Goal: Use online tool/utility: Utilize a website feature to perform a specific function

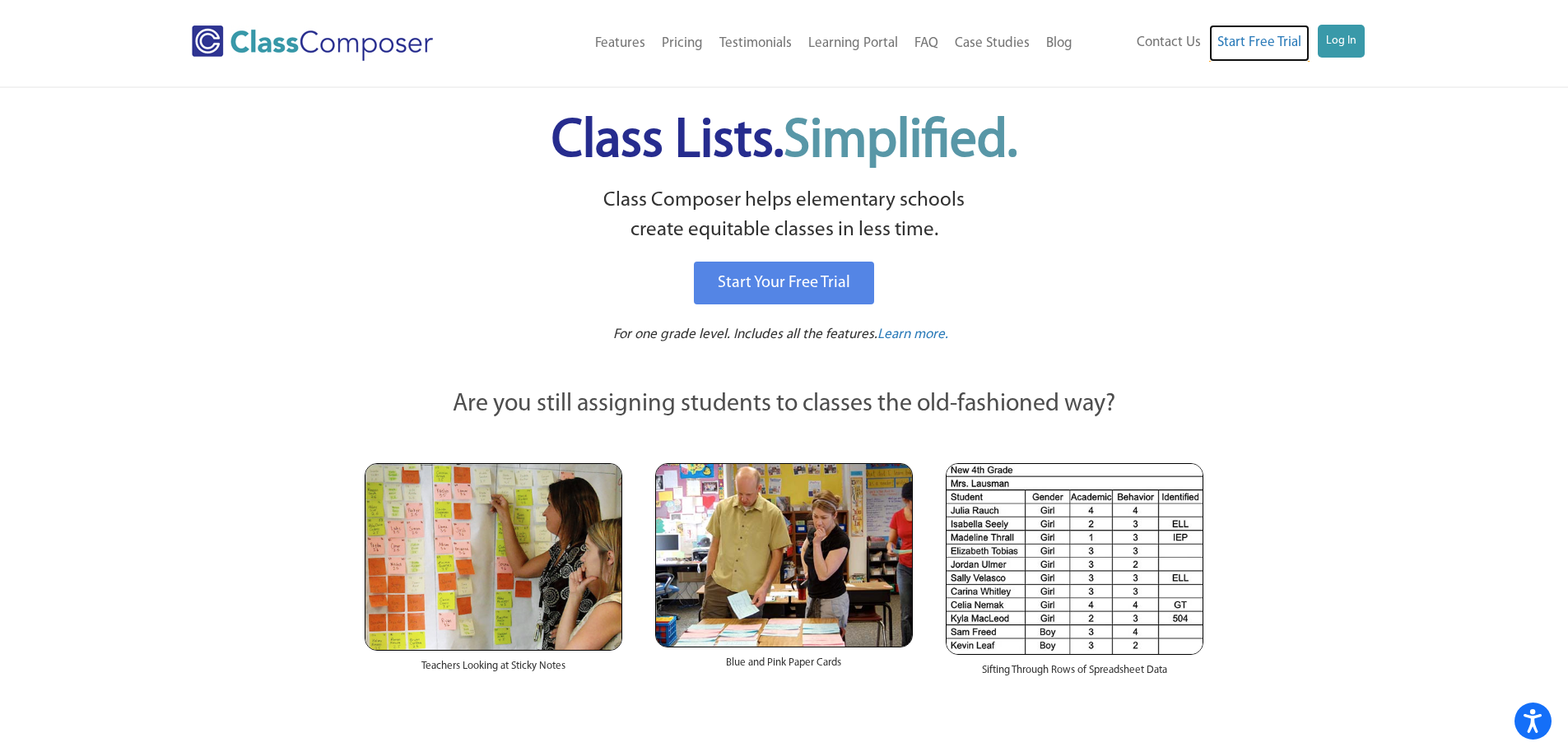
click at [1255, 42] on link "Start Free Trial" at bounding box center [1260, 43] width 100 height 37
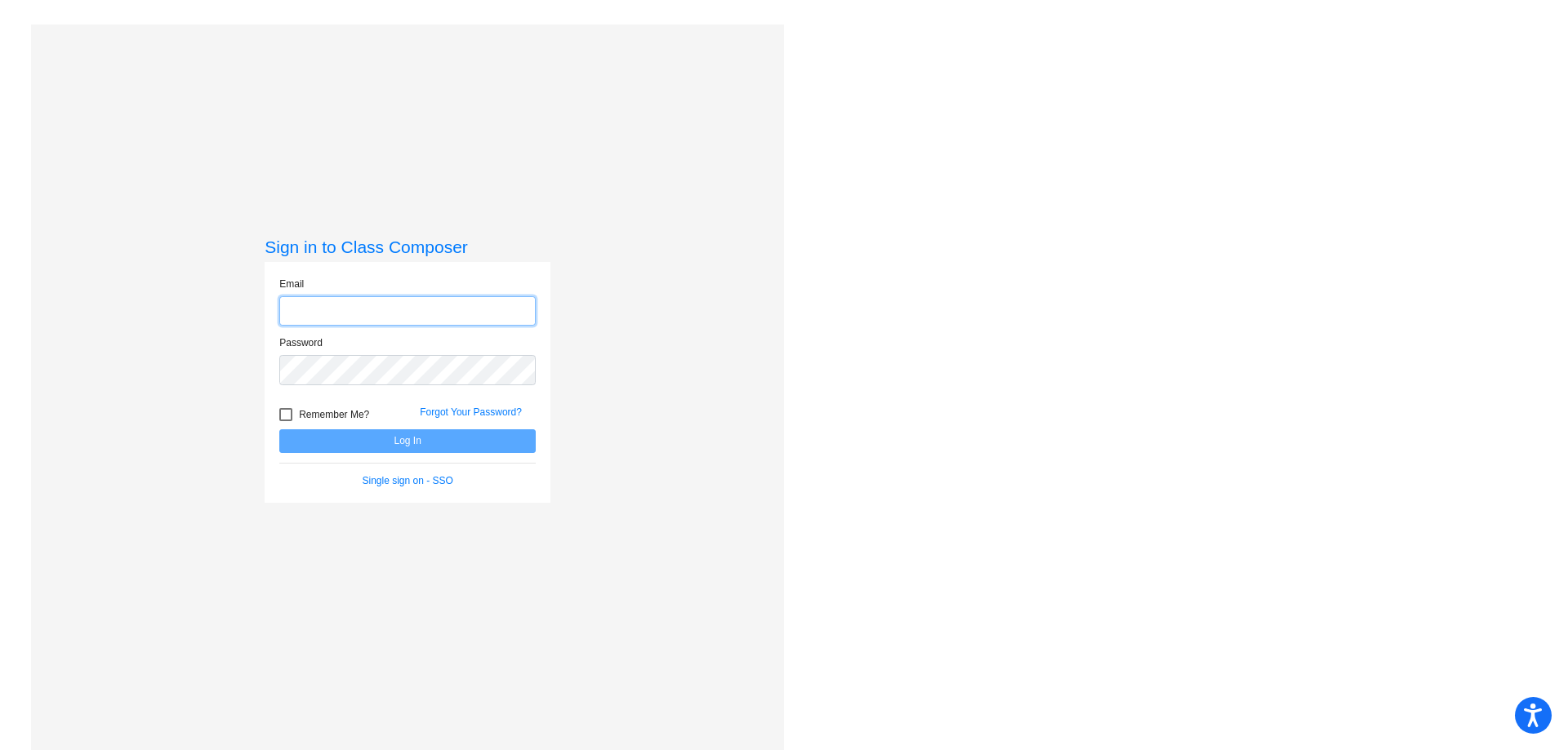
type input "hsmartin@k12.wv.us"
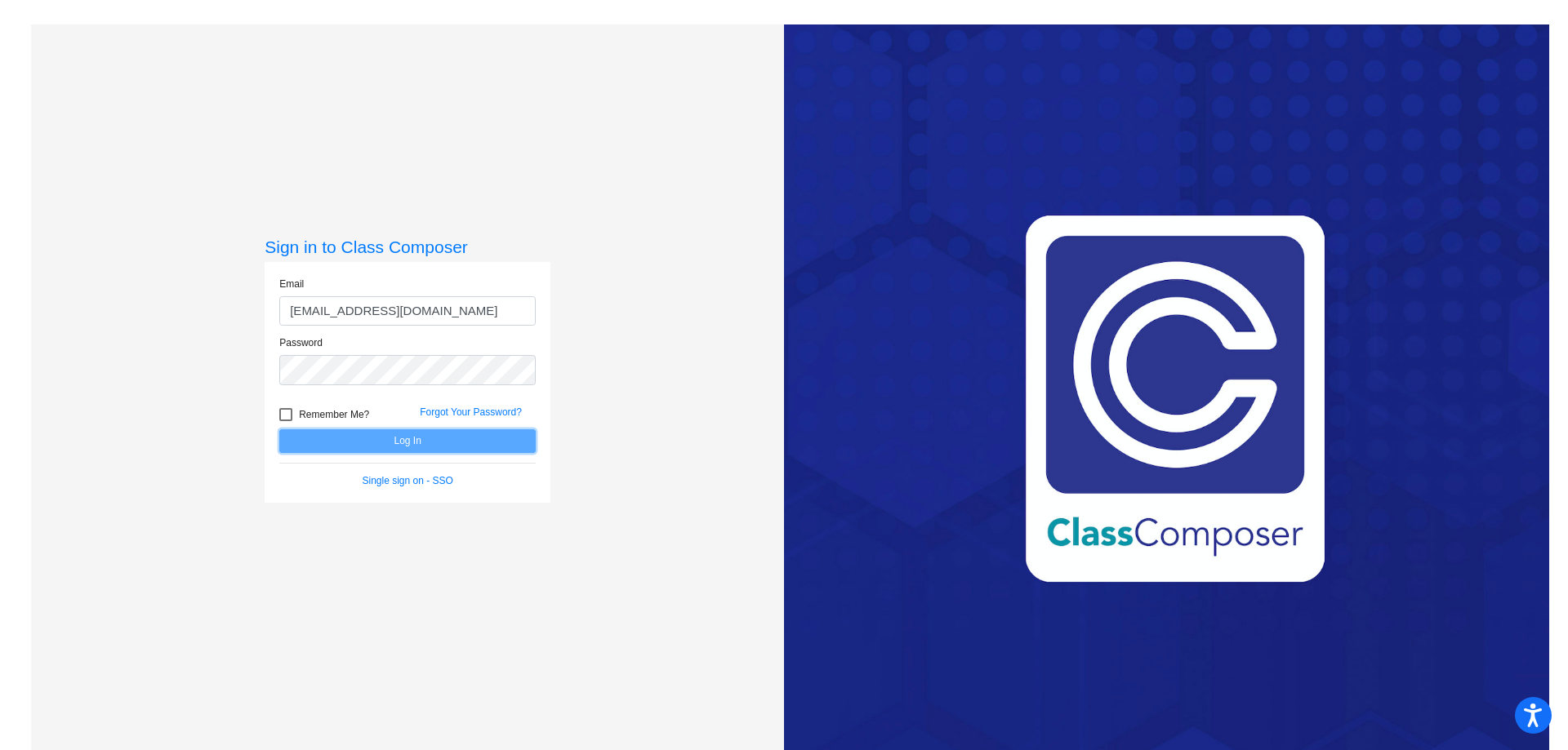
click at [359, 447] on button "Log In" at bounding box center [408, 441] width 256 height 24
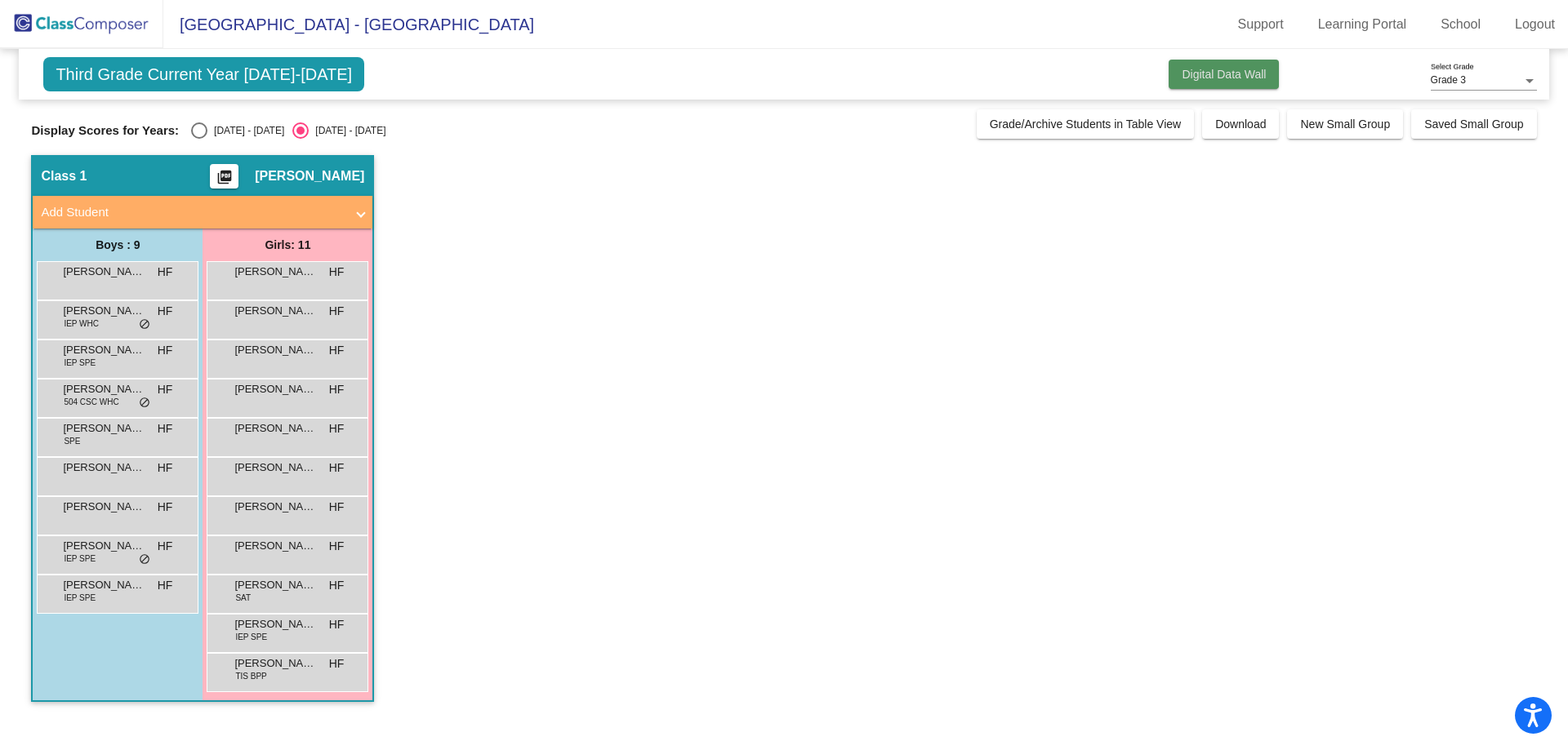
click at [1254, 66] on button "Digital Data Wall" at bounding box center [1224, 74] width 111 height 30
